Goal: Find specific page/section: Find specific page/section

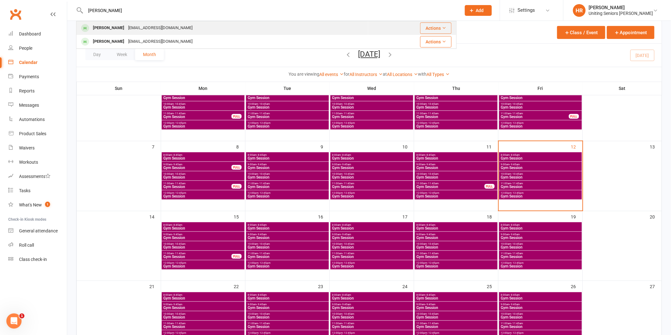
type input "[PERSON_NAME]"
click at [132, 31] on div "[EMAIL_ADDRESS][DOMAIN_NAME]" at bounding box center [160, 27] width 68 height 9
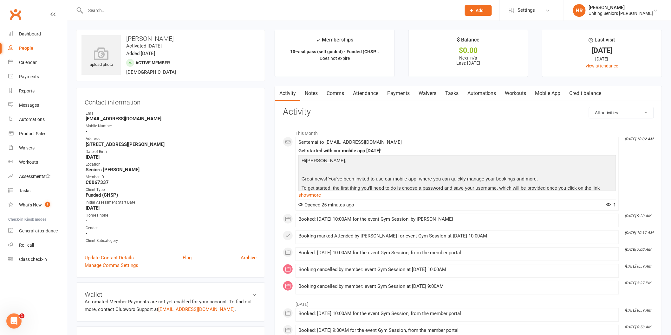
click at [549, 97] on link "Mobile App" at bounding box center [548, 93] width 34 height 15
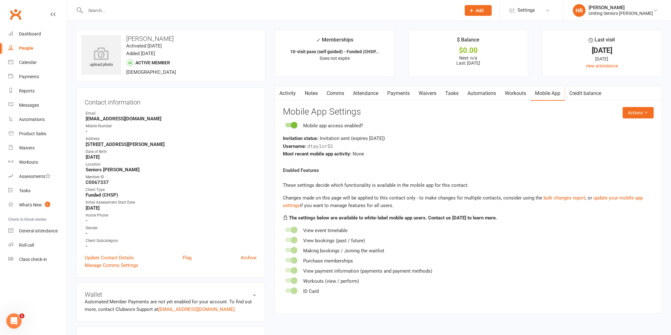
click at [281, 95] on button "button" at bounding box center [279, 93] width 8 height 14
click at [22, 34] on div "Dashboard" at bounding box center [30, 33] width 22 height 5
